Goal: Check status: Check status

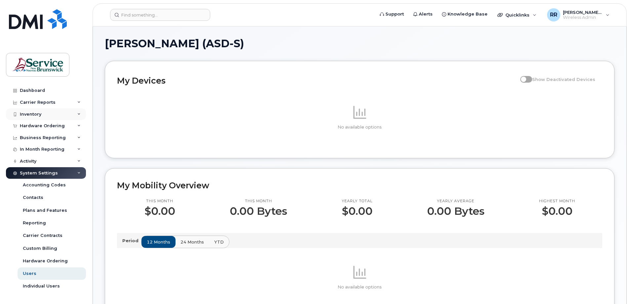
click at [79, 114] on icon at bounding box center [78, 114] width 3 height 3
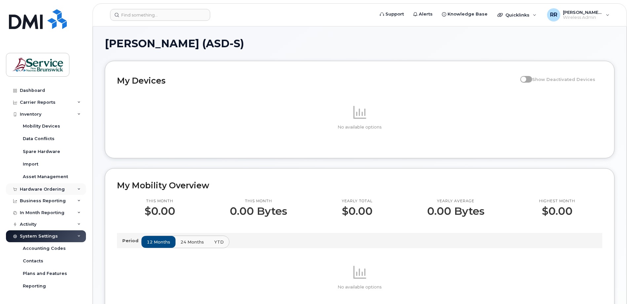
click at [29, 188] on div "Hardware Ordering" at bounding box center [42, 189] width 45 height 5
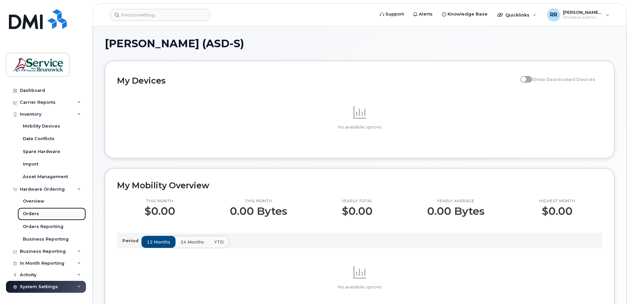
click at [28, 215] on div "Orders" at bounding box center [31, 214] width 16 height 6
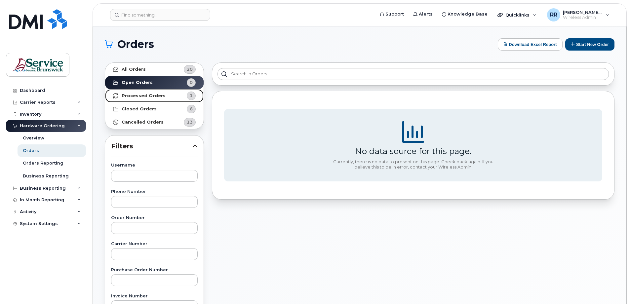
click at [138, 94] on strong "Processed Orders" at bounding box center [144, 95] width 44 height 5
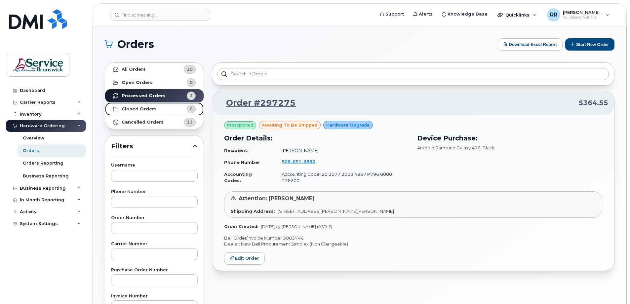
click at [135, 108] on strong "Closed Orders" at bounding box center [139, 108] width 35 height 5
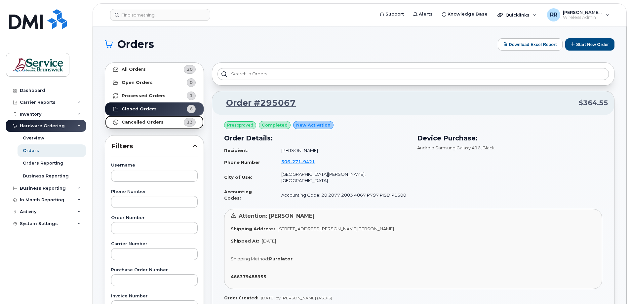
click at [137, 123] on strong "Cancelled Orders" at bounding box center [143, 122] width 42 height 5
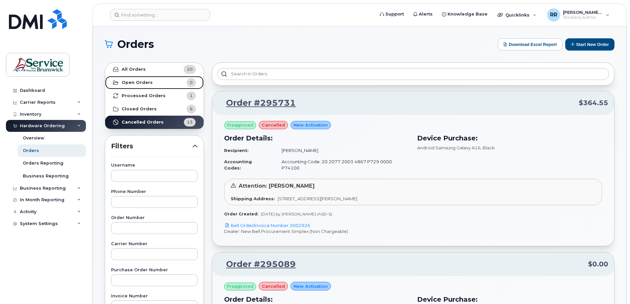
click at [147, 81] on strong "Open Orders" at bounding box center [137, 82] width 31 height 5
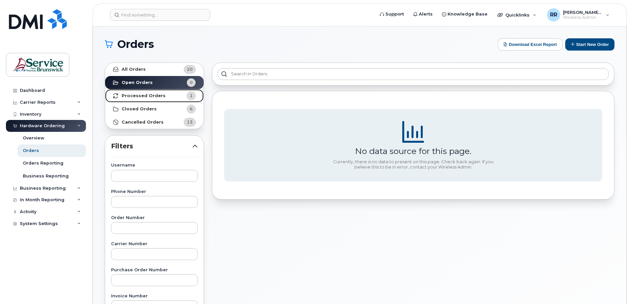
click at [133, 96] on strong "Processed Orders" at bounding box center [144, 95] width 44 height 5
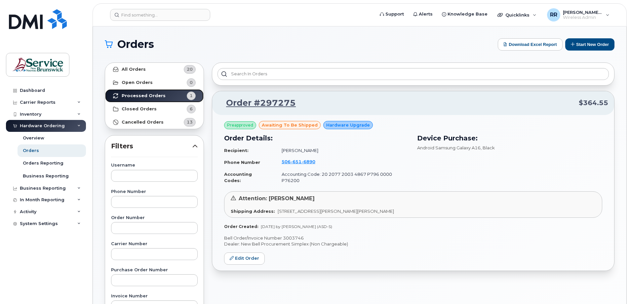
click at [133, 96] on strong "Processed Orders" at bounding box center [144, 95] width 44 height 5
click at [156, 121] on strong "Cancelled Orders" at bounding box center [143, 122] width 42 height 5
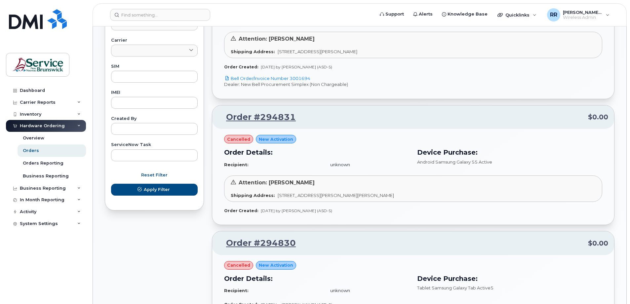
scroll to position [330, 0]
